Goal: Task Accomplishment & Management: Manage account settings

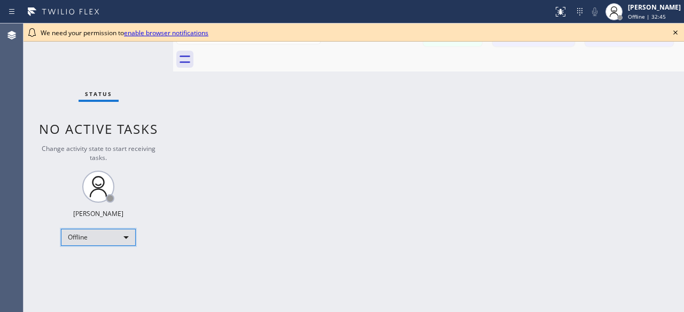
click at [128, 238] on div "Offline" at bounding box center [98, 237] width 75 height 17
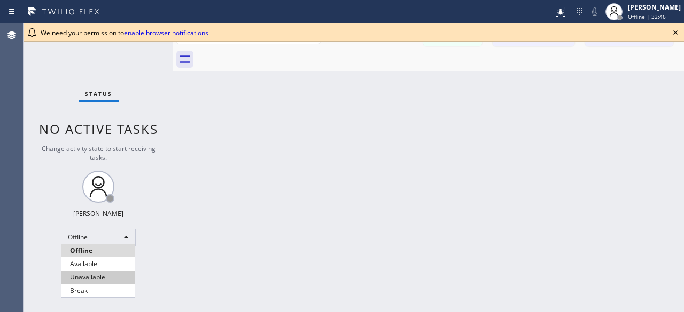
click at [112, 274] on li "Unavailable" at bounding box center [97, 277] width 73 height 13
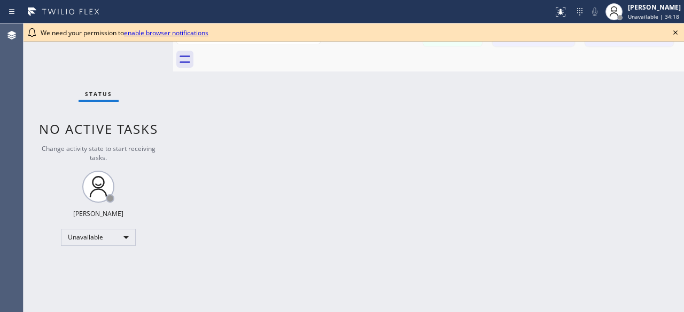
click at [59, 68] on div "Status No active tasks Change activity state to start receiving tasks. [PERSON_…" at bounding box center [99, 168] width 150 height 289
click at [68, 65] on div "Status No active tasks Change activity state to start receiving tasks. [PERSON_…" at bounding box center [99, 168] width 150 height 289
click at [71, 88] on div "Status No active tasks Change activity state to start receiving tasks. [PERSON_…" at bounding box center [99, 168] width 150 height 289
click at [38, 106] on div "Status No active tasks Change activity state to start receiving tasks. [PERSON_…" at bounding box center [99, 168] width 150 height 289
click at [61, 64] on div "Status No active tasks Change activity state to start receiving tasks. [PERSON_…" at bounding box center [99, 168] width 150 height 289
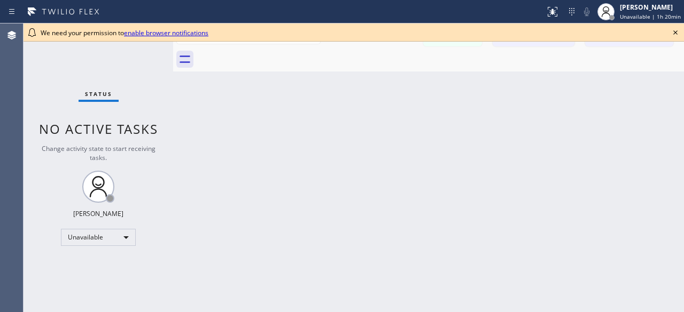
click at [74, 76] on div "Status No active tasks Change activity state to start receiving tasks. [PERSON_…" at bounding box center [99, 168] width 150 height 289
click at [614, 161] on div "Back to Dashboard Change Sender ID Customers Technicians [PERSON_NAME] [PERSON_…" at bounding box center [428, 168] width 511 height 289
click at [37, 73] on div "Status No active tasks Change activity state to start receiving tasks. [PERSON_…" at bounding box center [99, 168] width 150 height 289
click at [56, 66] on div "Status No active tasks Change activity state to start receiving tasks. [PERSON_…" at bounding box center [99, 168] width 150 height 289
